Goal: Check status: Check status

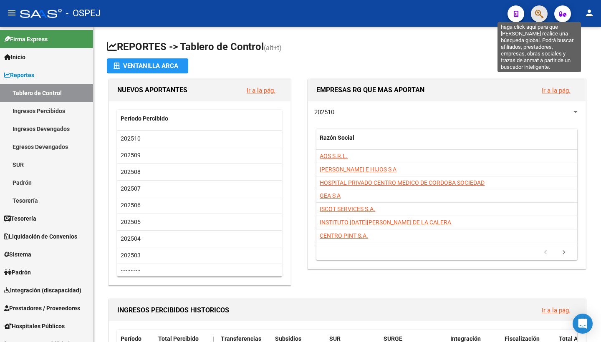
click at [540, 17] on icon "button" at bounding box center [539, 14] width 8 height 10
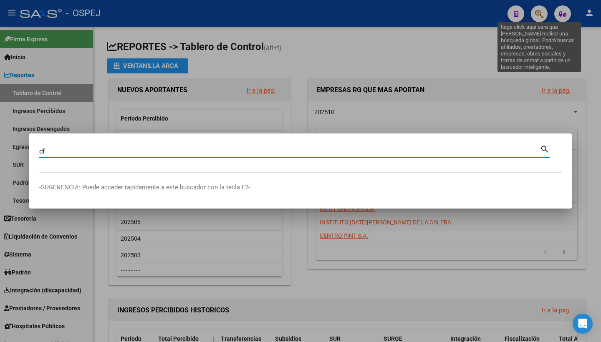
type input "d"
type input "2323"
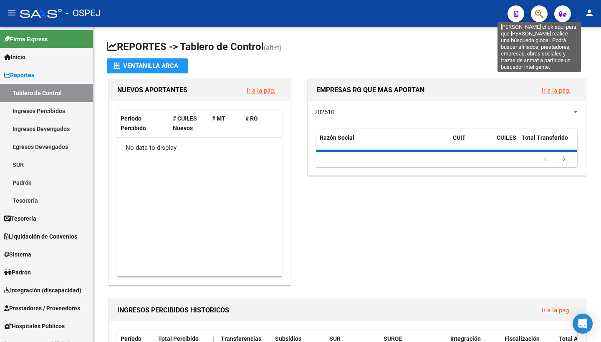
click at [540, 11] on icon "button" at bounding box center [539, 14] width 8 height 10
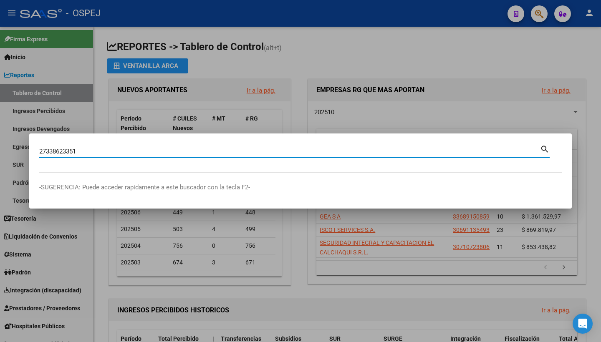
type input "27338623351"
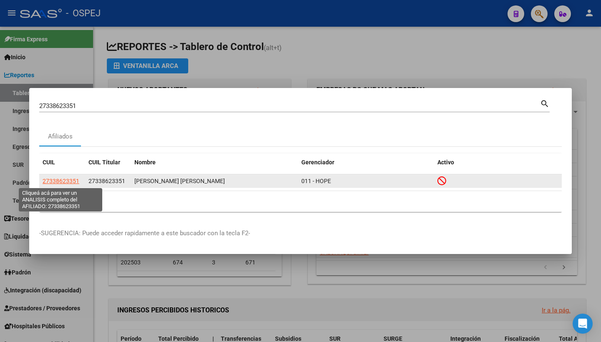
click at [48, 182] on span "27338623351" at bounding box center [61, 181] width 37 height 7
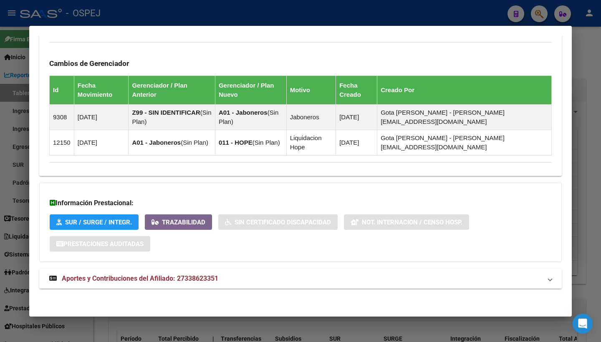
click at [151, 274] on span "Aportes y Contribuciones del Afiliado: 27338623351" at bounding box center [140, 278] width 156 height 8
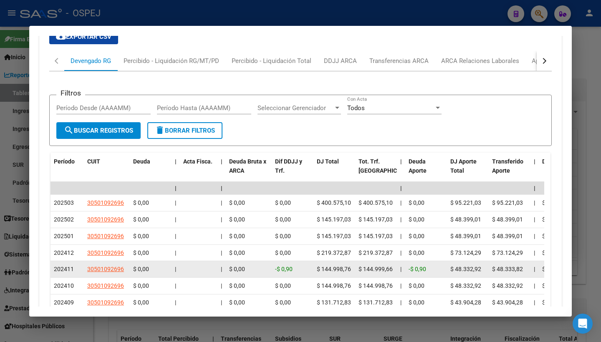
scroll to position [789, 0]
